Goal: Information Seeking & Learning: Learn about a topic

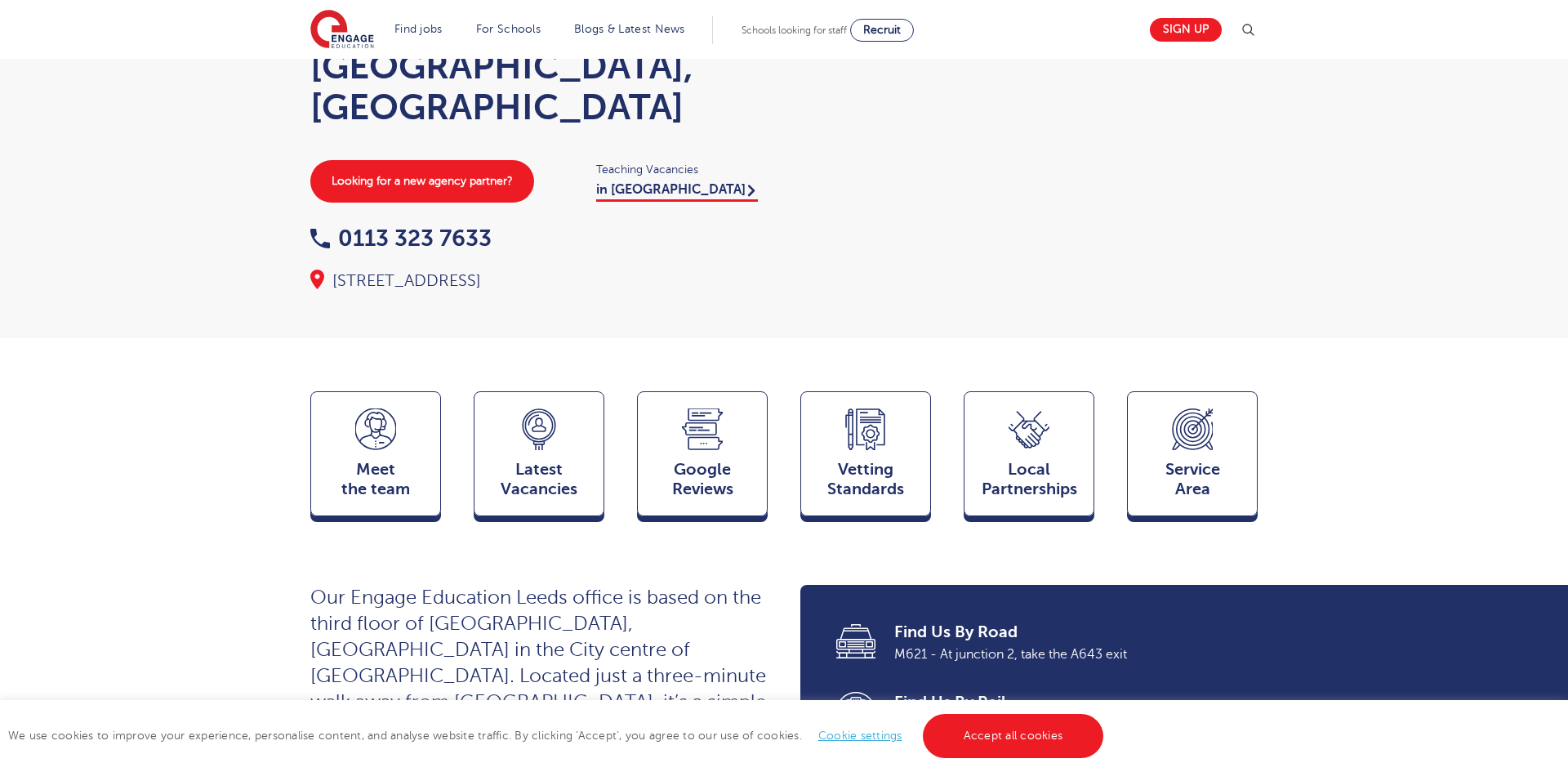
scroll to position [172, 0]
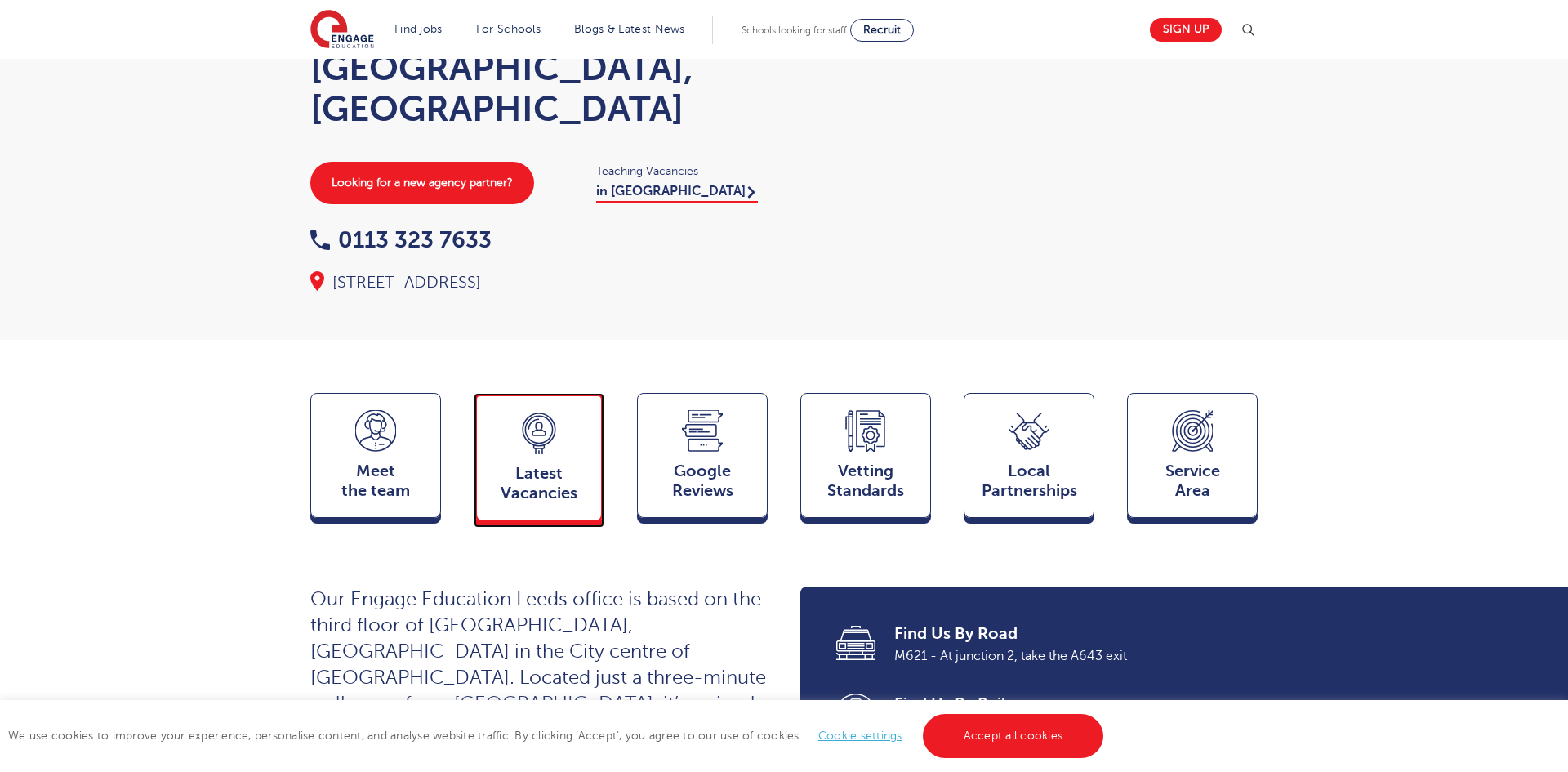
click at [506, 464] on span "Latest Vacancies" at bounding box center [539, 484] width 108 height 39
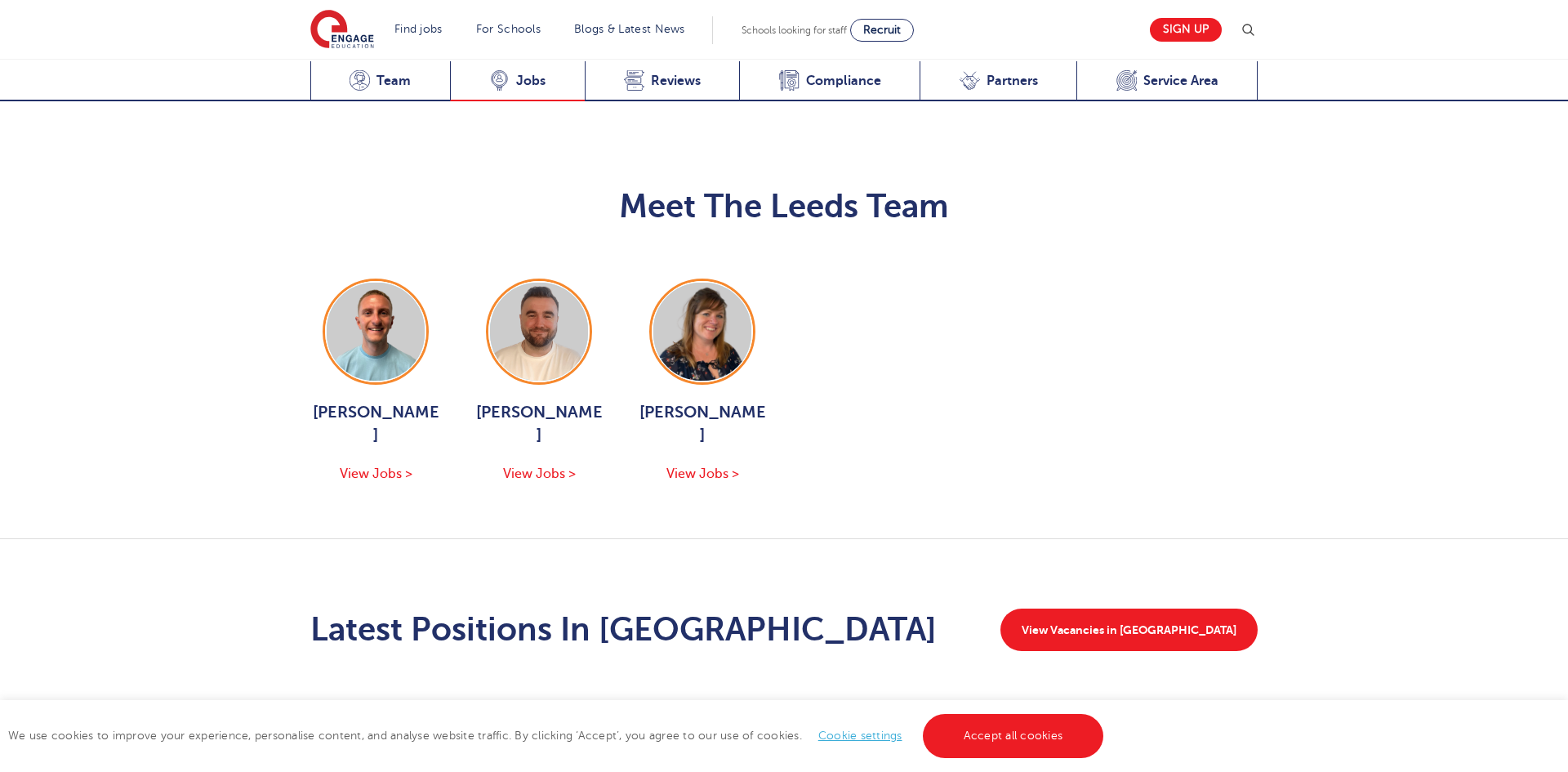
scroll to position [2177, 0]
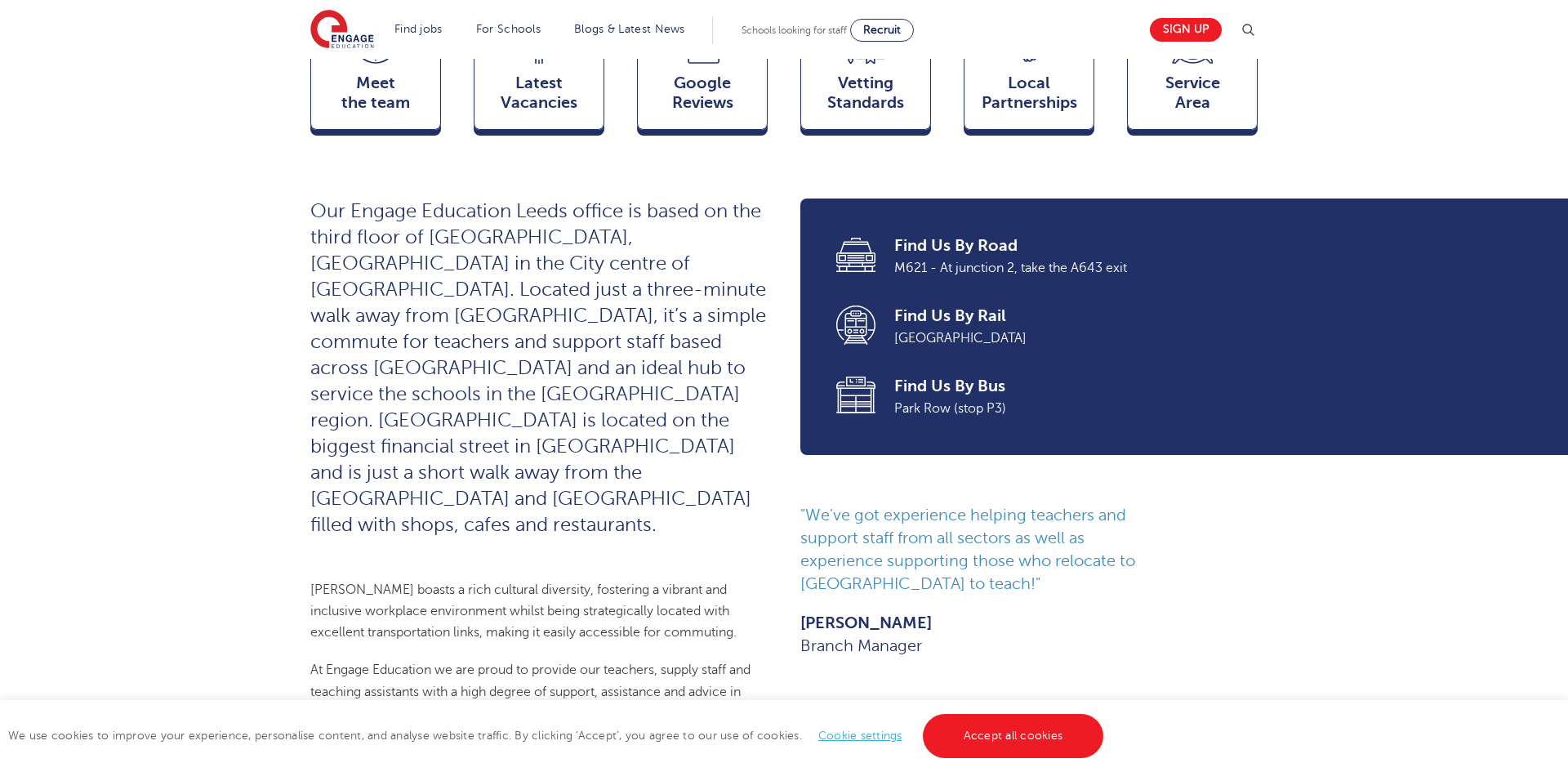
scroll to position [563, 0]
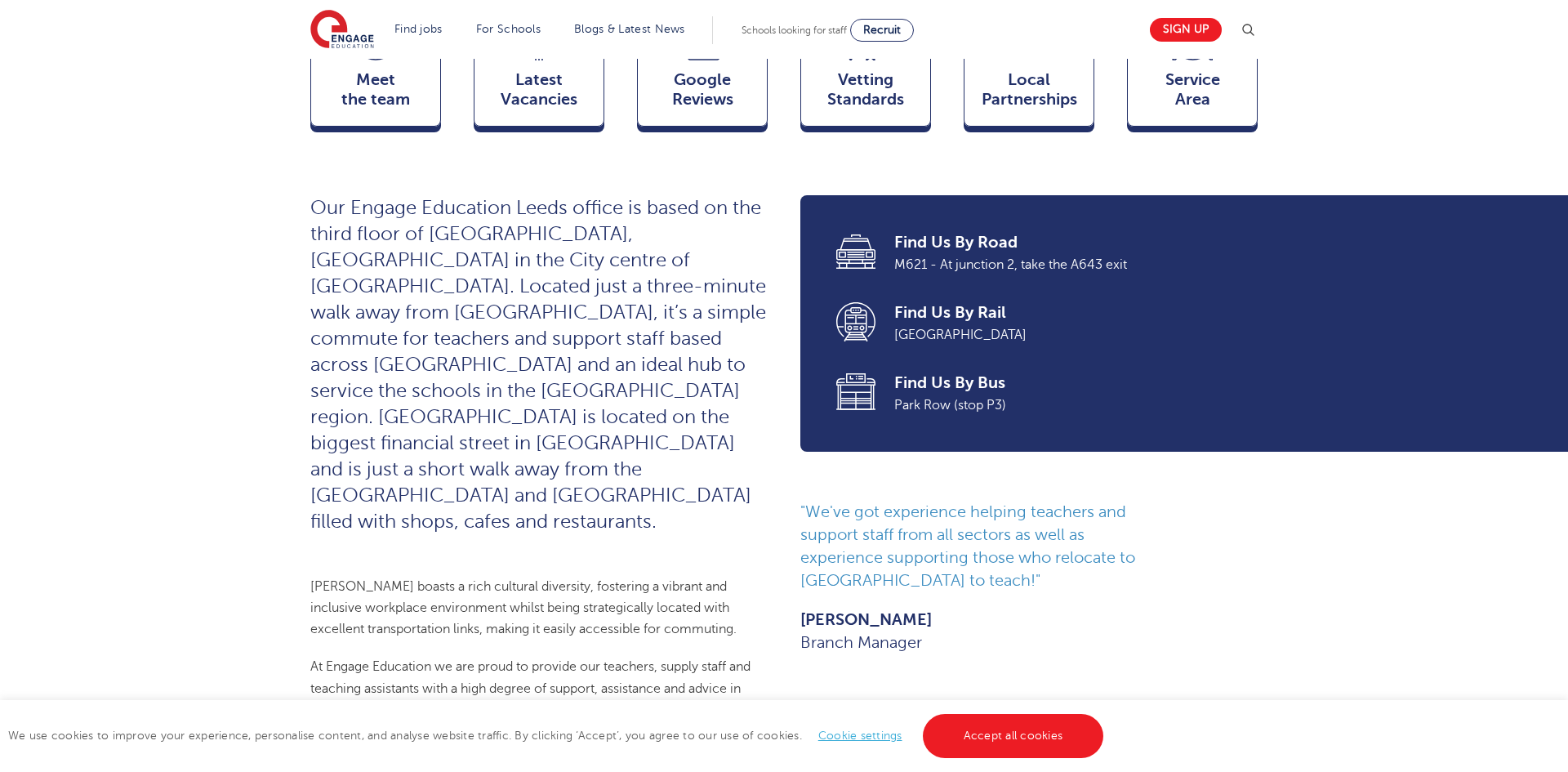
click at [942, 324] on span "[GEOGRAPHIC_DATA]" at bounding box center [1064, 335] width 340 height 21
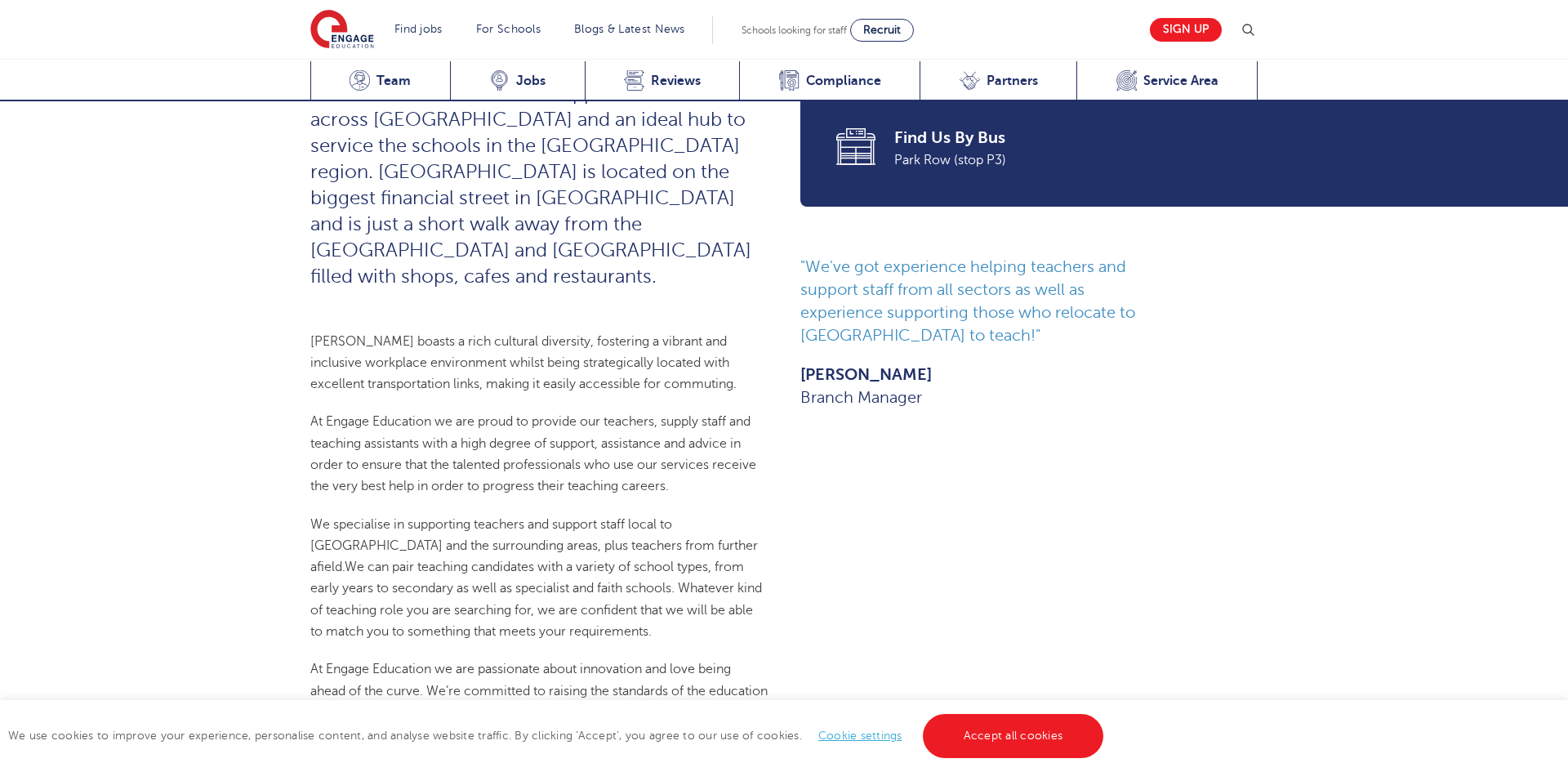
scroll to position [799, 0]
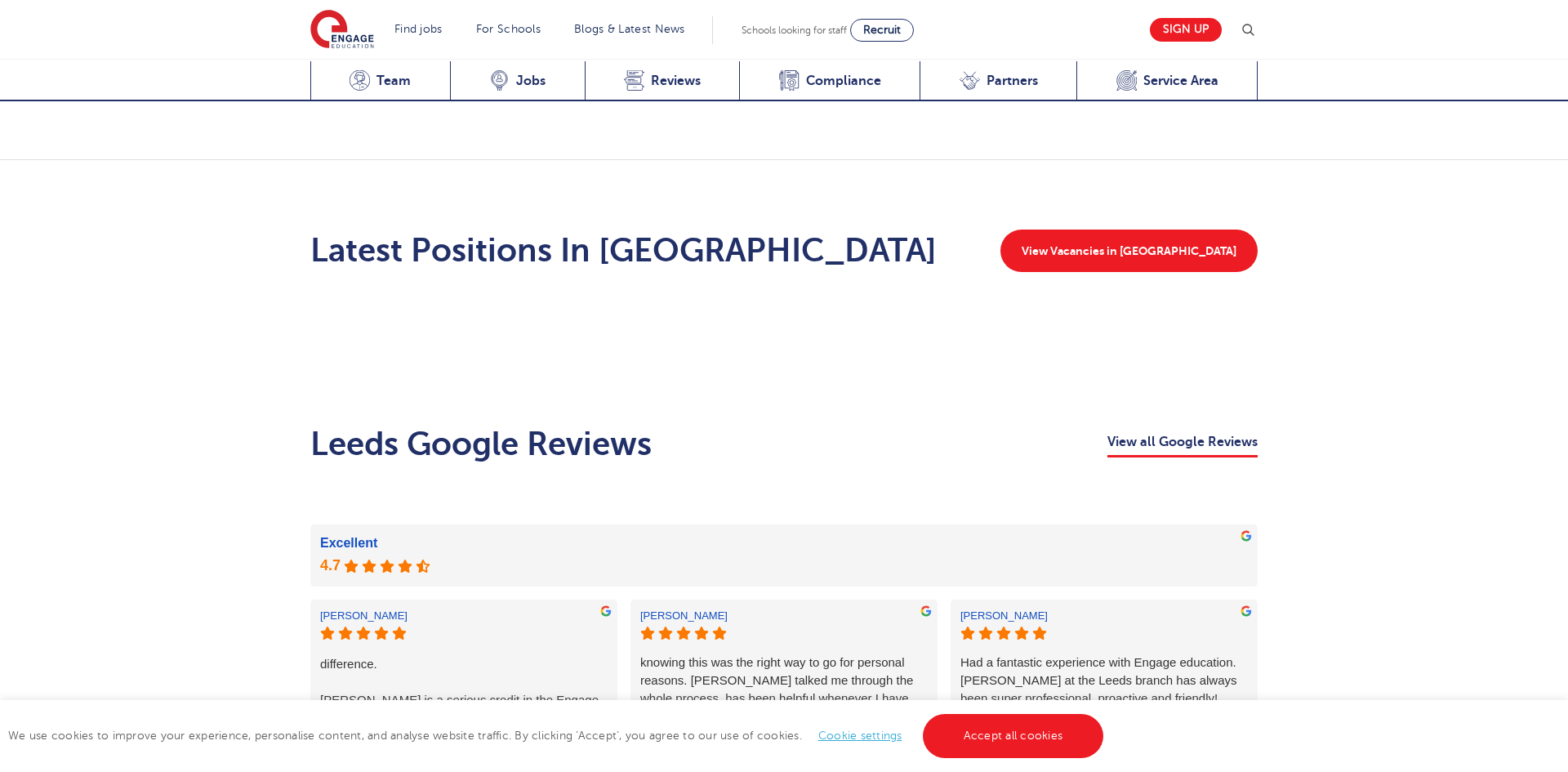
scroll to position [2103, 0]
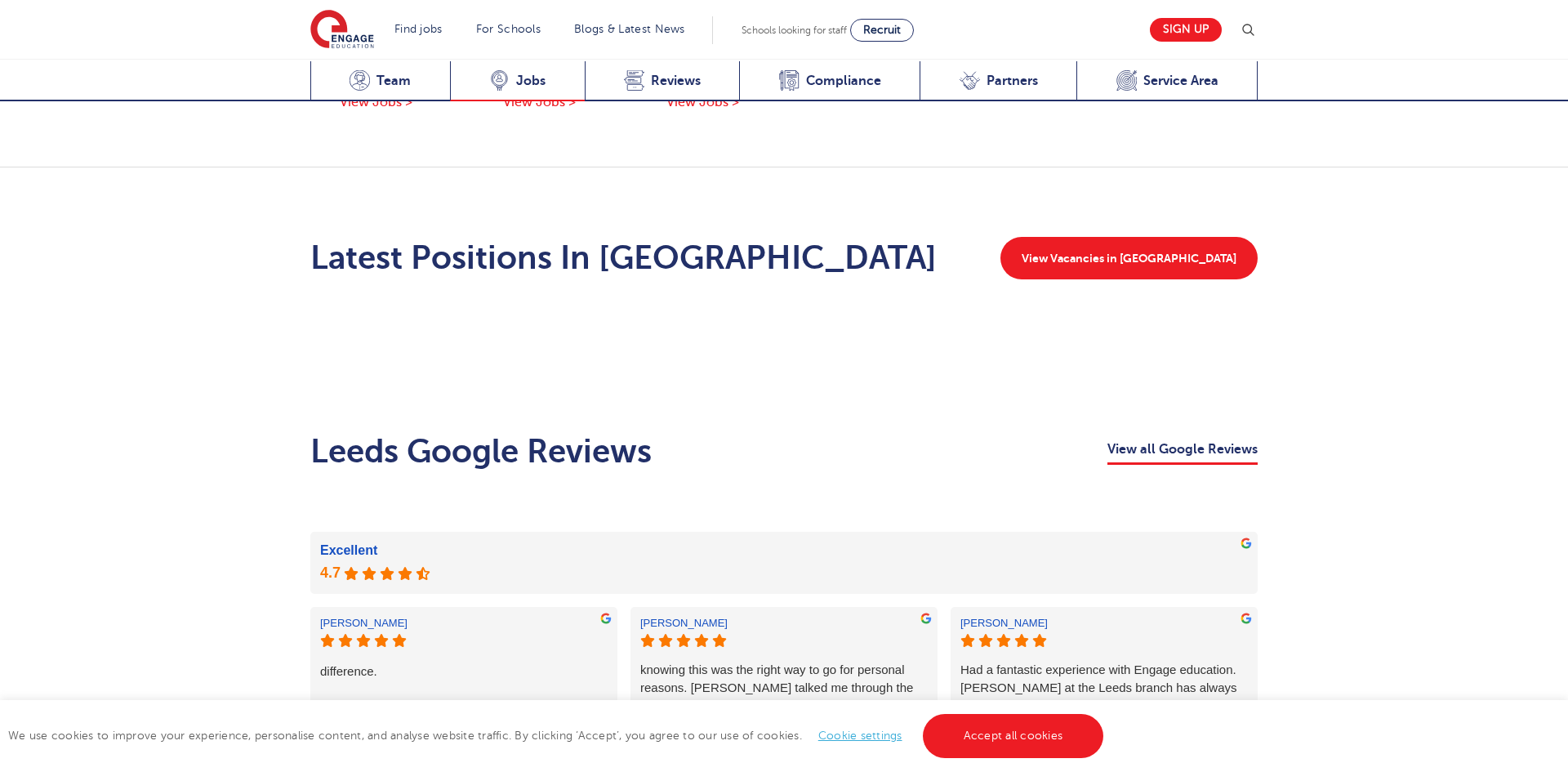
click at [518, 81] on span "Jobs" at bounding box center [531, 81] width 29 height 16
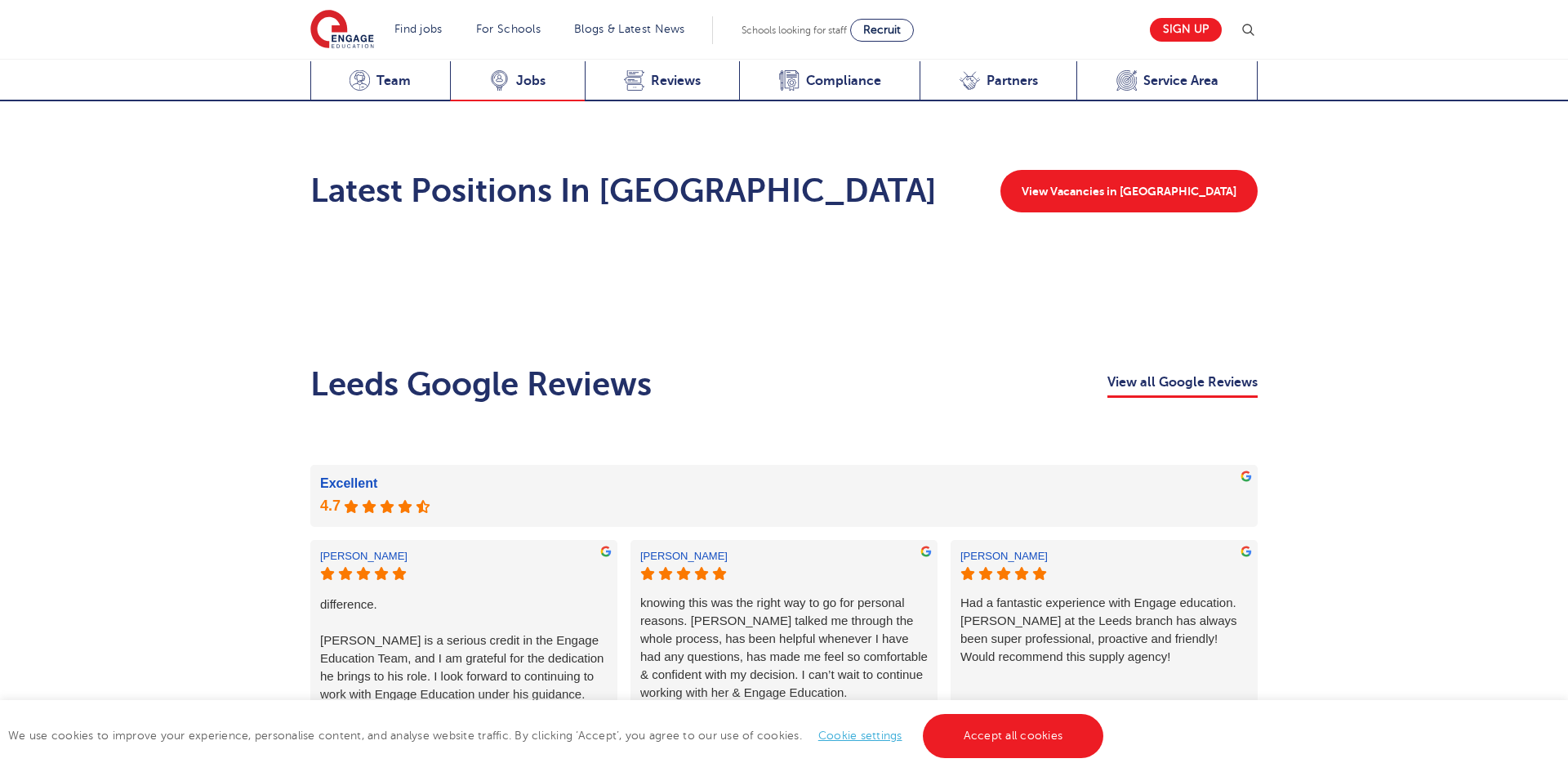
scroll to position [2177, 0]
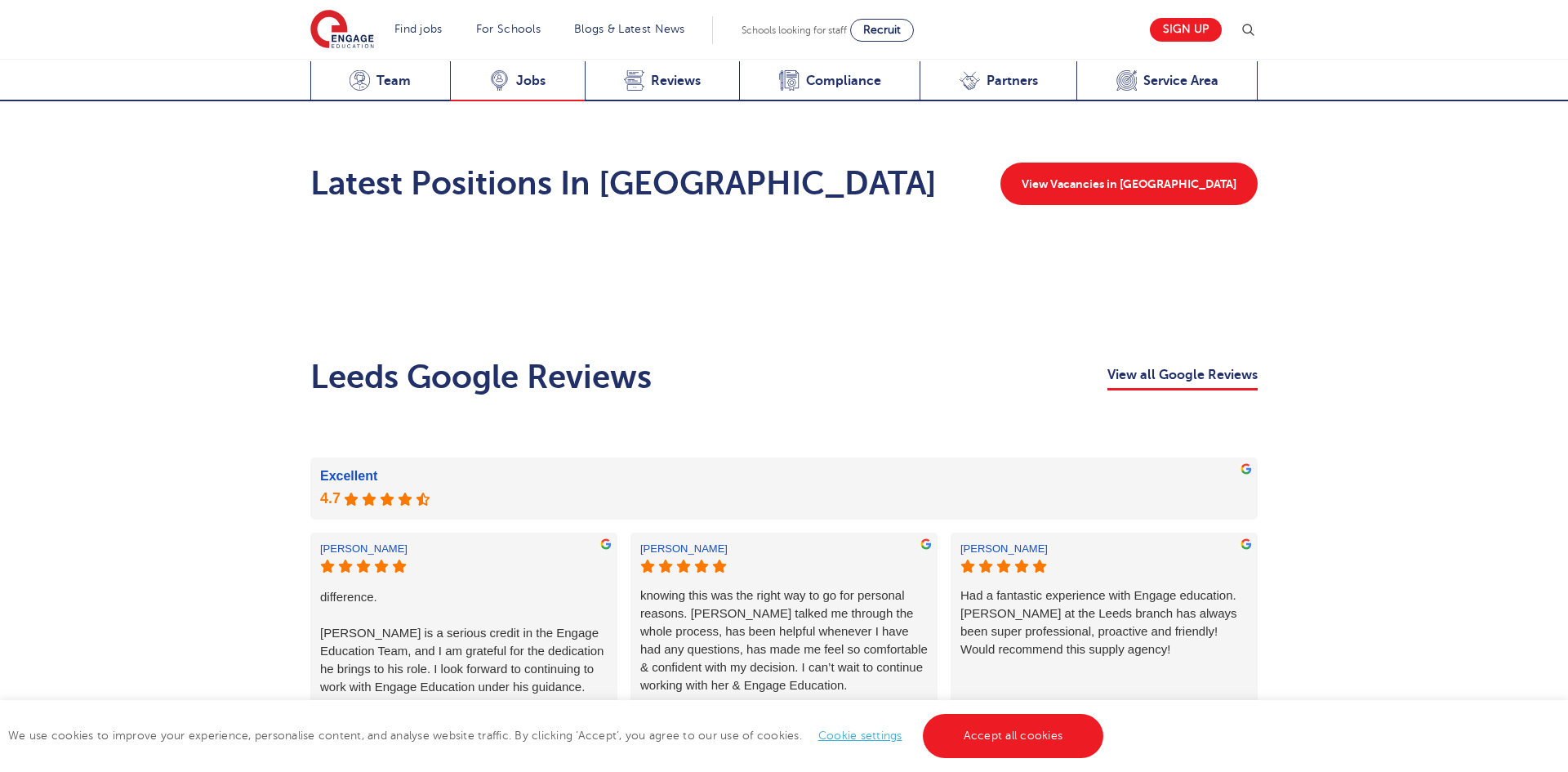
click at [518, 81] on span "Jobs" at bounding box center [531, 81] width 29 height 16
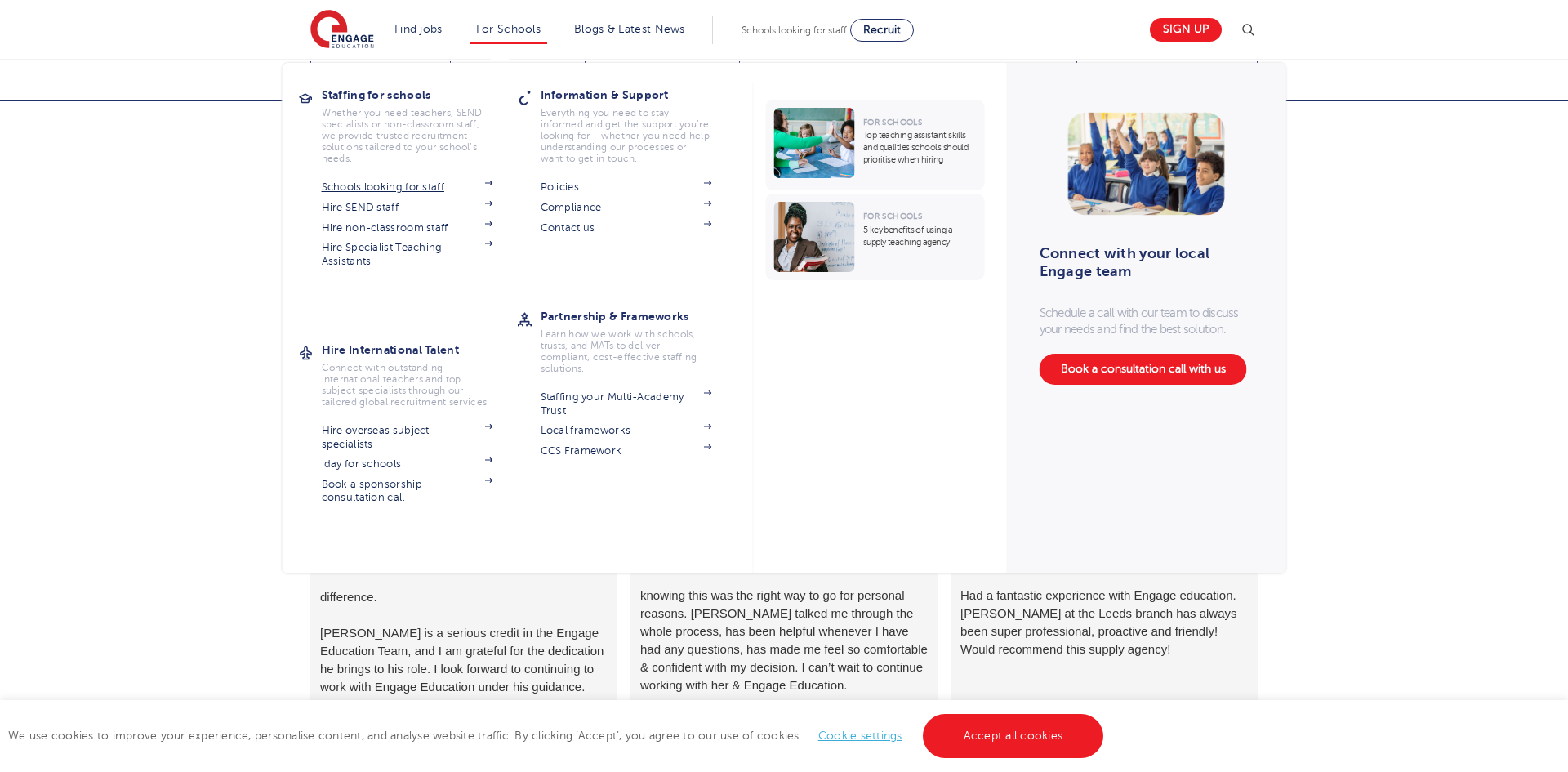
click at [406, 189] on link "Schools looking for staff" at bounding box center [407, 187] width 171 height 13
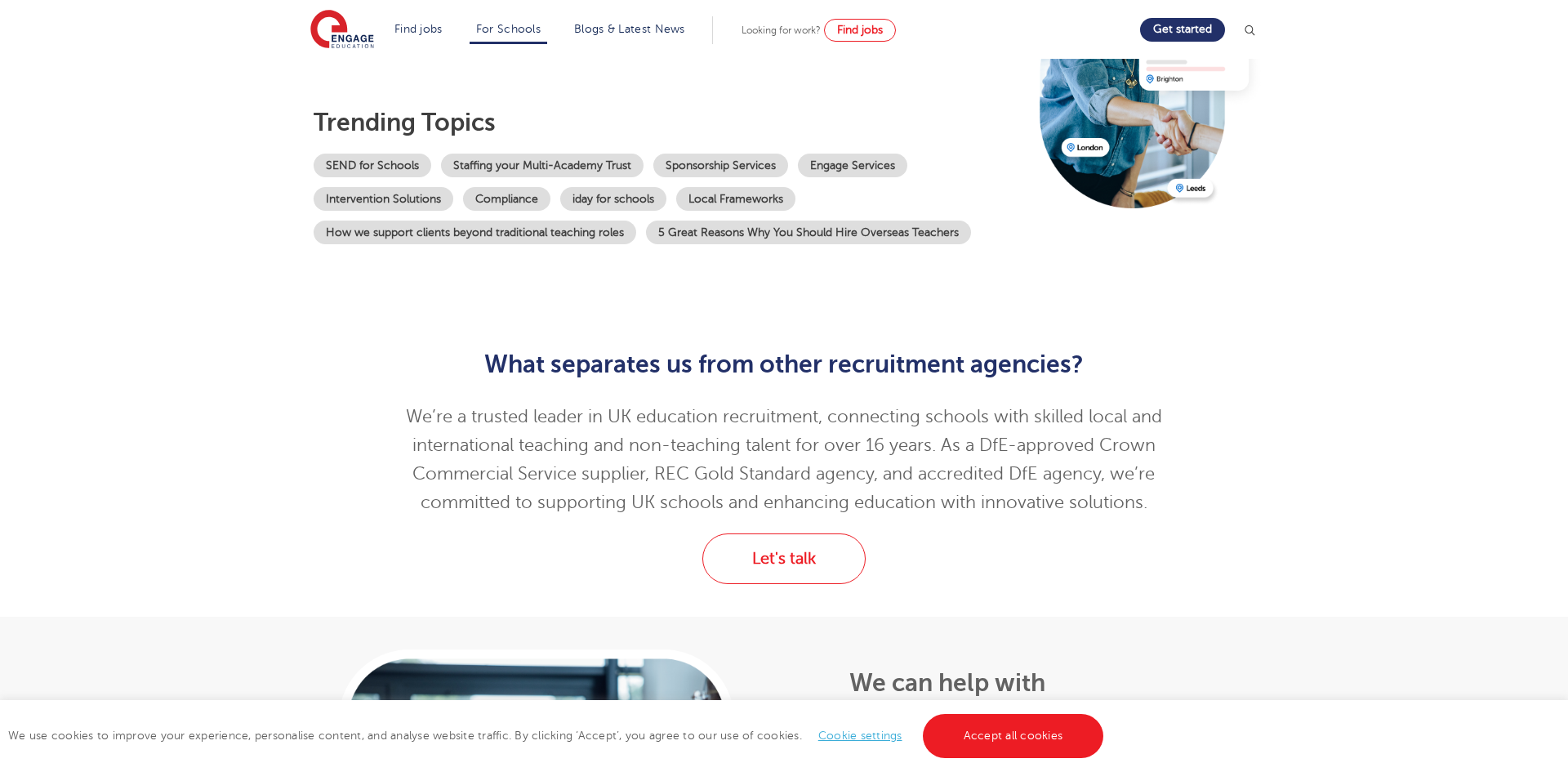
scroll to position [220, 0]
